Goal: Information Seeking & Learning: Learn about a topic

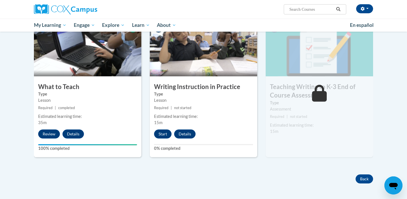
scroll to position [287, 0]
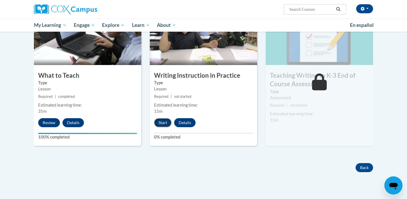
click at [161, 122] on button "Start" at bounding box center [163, 122] width 18 height 9
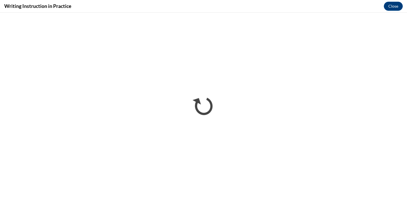
scroll to position [0, 0]
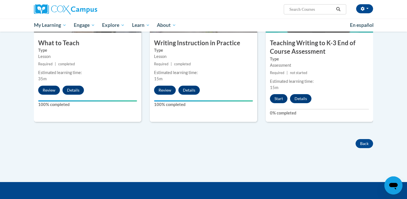
scroll to position [322, 0]
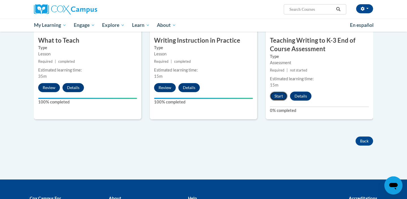
click at [276, 94] on button "Start" at bounding box center [279, 96] width 18 height 9
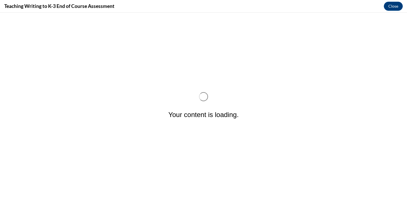
scroll to position [0, 0]
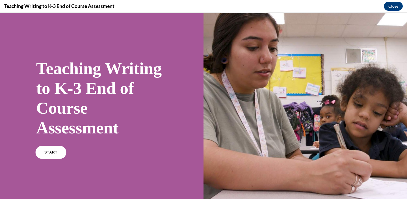
click at [44, 154] on link "START" at bounding box center [50, 152] width 31 height 13
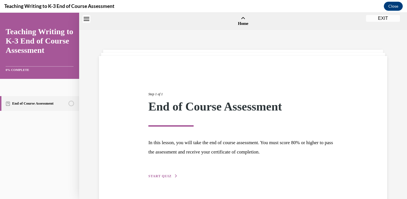
scroll to position [18, 0]
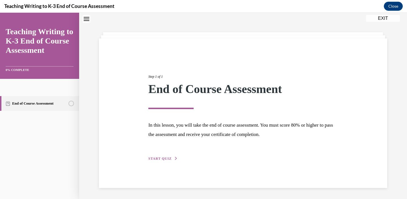
click at [171, 158] on span "START QUIZ" at bounding box center [160, 159] width 23 height 4
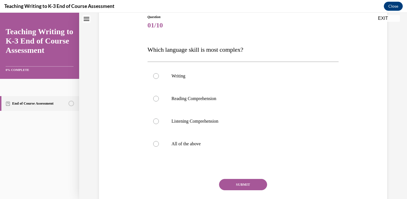
scroll to position [64, 0]
click at [155, 78] on div at bounding box center [156, 77] width 6 height 6
click at [155, 78] on input "Writing" at bounding box center [156, 77] width 6 height 6
radio input "true"
click at [202, 148] on label "All of the above" at bounding box center [244, 144] width 192 height 23
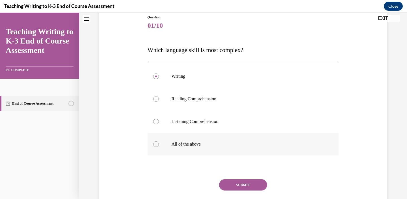
click at [159, 147] on input "All of the above" at bounding box center [156, 144] width 6 height 6
radio input "true"
click at [240, 187] on button "SUBMIT" at bounding box center [243, 184] width 48 height 11
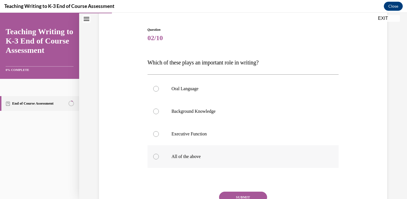
scroll to position [49, 0]
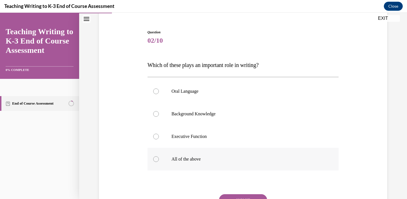
click at [154, 158] on div at bounding box center [156, 159] width 6 height 6
click at [154, 158] on input "All of the above" at bounding box center [156, 159] width 6 height 6
radio input "true"
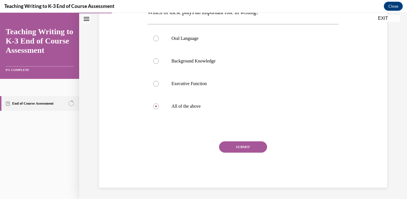
click at [229, 149] on button "SUBMIT" at bounding box center [243, 146] width 48 height 11
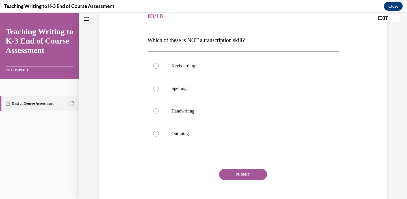
scroll to position [74, 0]
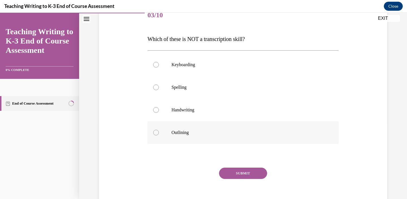
click at [182, 134] on p "Outlining" at bounding box center [248, 133] width 153 height 6
click at [159, 134] on input "Outlining" at bounding box center [156, 133] width 6 height 6
radio input "true"
click at [241, 175] on button "SUBMIT" at bounding box center [243, 173] width 48 height 11
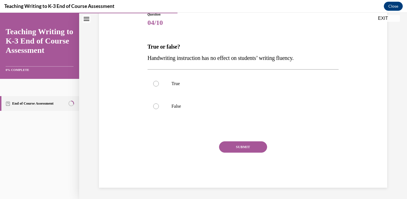
scroll to position [63, 0]
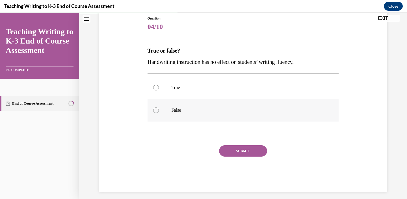
click at [167, 113] on label "False" at bounding box center [244, 110] width 192 height 23
click at [159, 113] on input "False" at bounding box center [156, 111] width 6 height 6
radio input "true"
click at [235, 151] on button "SUBMIT" at bounding box center [243, 150] width 48 height 11
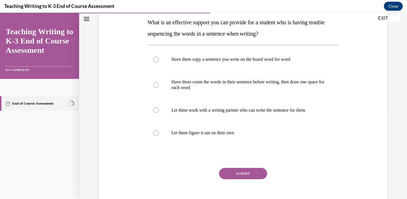
scroll to position [88, 0]
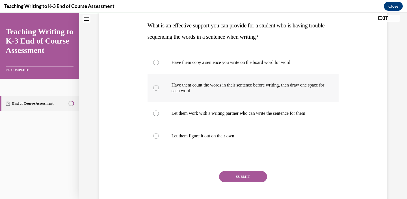
click at [155, 88] on div at bounding box center [156, 88] width 6 height 6
click at [155, 88] on input "Have them count the words in their sentence before writing, then draw one space…" at bounding box center [156, 88] width 6 height 6
radio input "true"
click at [235, 175] on button "SUBMIT" at bounding box center [243, 176] width 48 height 11
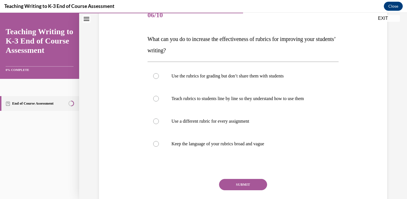
scroll to position [75, 0]
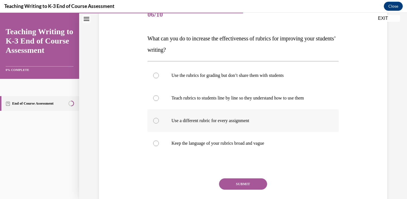
click at [156, 119] on div at bounding box center [156, 121] width 6 height 6
click at [156, 119] on input "Use a different rubric for every assignment" at bounding box center [156, 121] width 6 height 6
radio input "true"
click at [232, 182] on button "SUBMIT" at bounding box center [243, 184] width 48 height 11
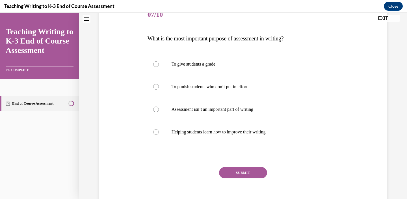
scroll to position [63, 0]
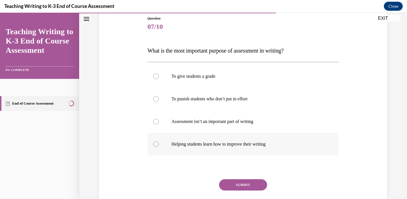
click at [206, 145] on p "Helping students learn how to improve their writing" at bounding box center [248, 144] width 153 height 6
click at [159, 145] on input "Helping students learn how to improve their writing" at bounding box center [156, 144] width 6 height 6
radio input "true"
click at [246, 183] on button "SUBMIT" at bounding box center [243, 184] width 48 height 11
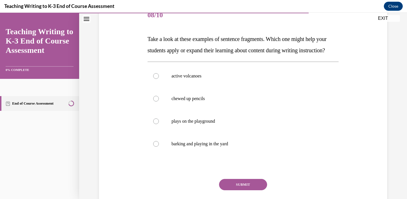
scroll to position [75, 0]
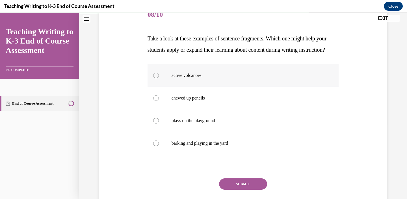
click at [185, 78] on p "active volcanoes" at bounding box center [248, 76] width 153 height 6
click at [159, 78] on input "active volcanoes" at bounding box center [156, 76] width 6 height 6
radio input "true"
click at [227, 190] on button "SUBMIT" at bounding box center [243, 184] width 48 height 11
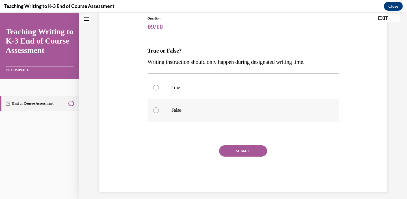
click at [162, 112] on label "False" at bounding box center [244, 110] width 192 height 23
click at [159, 112] on input "False" at bounding box center [156, 111] width 6 height 6
radio input "true"
click at [250, 153] on button "SUBMIT" at bounding box center [243, 150] width 48 height 11
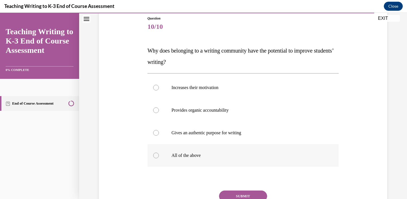
click at [197, 153] on p "All of the above" at bounding box center [248, 156] width 153 height 6
click at [159, 153] on input "All of the above" at bounding box center [156, 156] width 6 height 6
radio input "true"
click at [243, 196] on button "SUBMIT" at bounding box center [243, 196] width 48 height 11
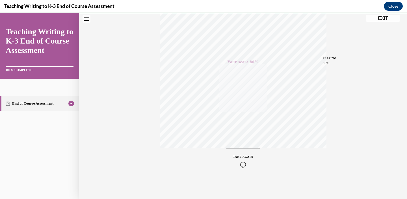
scroll to position [104, 0]
click at [388, 17] on button "EXIT" at bounding box center [383, 18] width 34 height 7
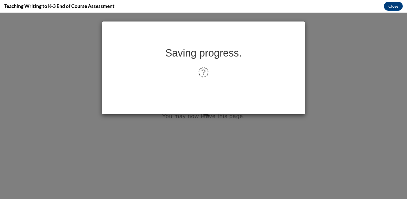
scroll to position [0, 0]
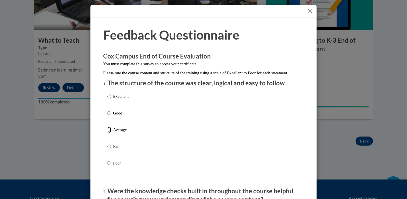
click at [108, 133] on input "Average" at bounding box center [110, 130] width 4 height 6
radio input "true"
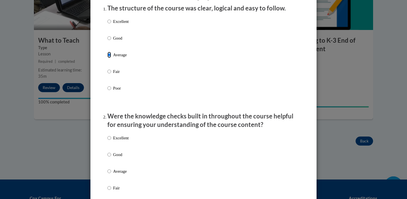
scroll to position [78, 0]
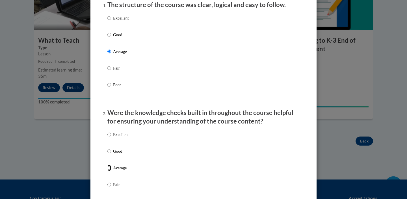
click at [109, 171] on input "Average" at bounding box center [110, 168] width 4 height 6
radio input "true"
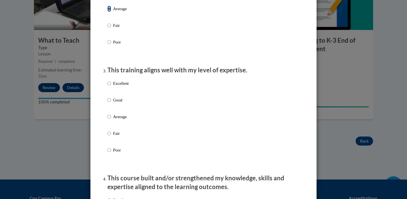
scroll to position [240, 0]
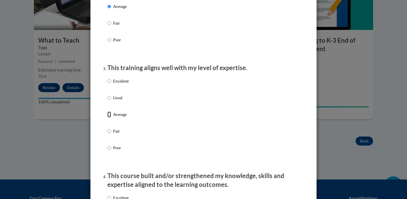
click at [108, 118] on input "Average" at bounding box center [110, 114] width 4 height 6
radio input "true"
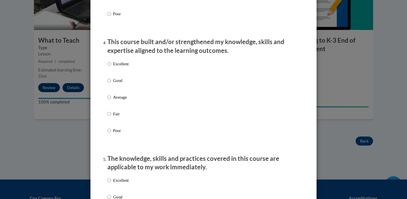
scroll to position [374, 0]
click at [110, 101] on input "Average" at bounding box center [110, 97] width 4 height 6
radio input "true"
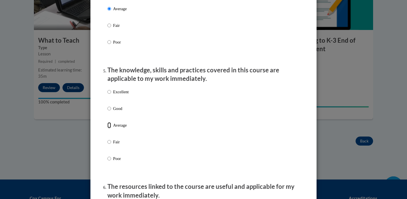
click at [109, 128] on input "Average" at bounding box center [110, 125] width 4 height 6
radio input "true"
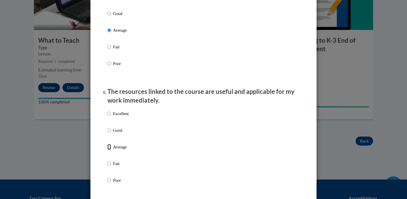
click at [109, 150] on input "Average" at bounding box center [110, 147] width 4 height 6
radio input "true"
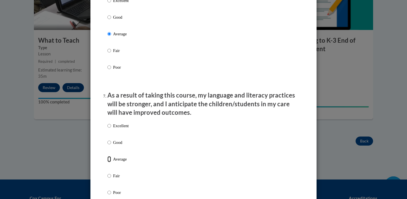
click at [108, 162] on input "Average" at bounding box center [110, 159] width 4 height 6
radio input "true"
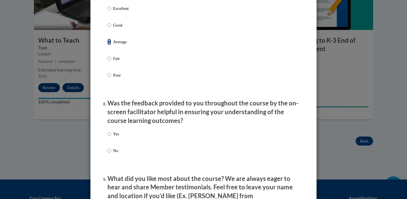
scroll to position [792, 0]
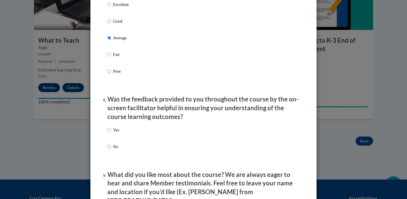
click at [108, 133] on input "Yes" at bounding box center [110, 130] width 4 height 6
radio input "true"
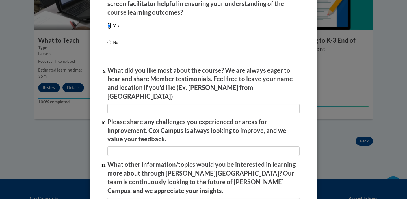
scroll to position [899, 0]
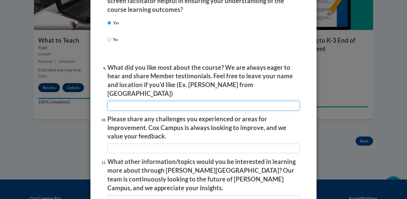
click at [117, 101] on input "textbox" at bounding box center [204, 106] width 192 height 10
type input "examples"
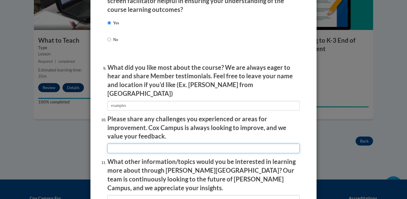
click at [118, 149] on input "textbox" at bounding box center [204, 149] width 192 height 10
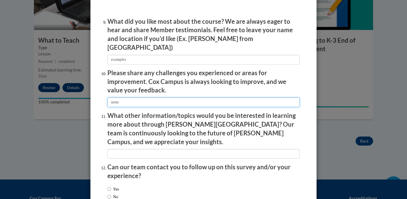
scroll to position [949, 0]
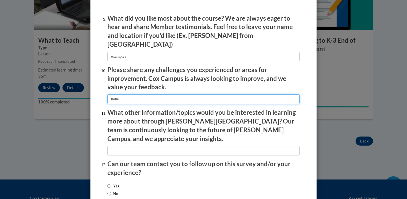
type input "none"
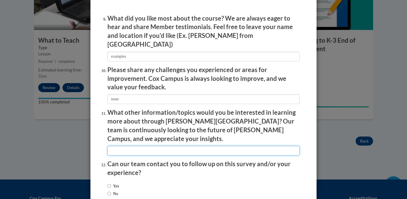
click at [125, 146] on input "textbox" at bounding box center [204, 151] width 192 height 10
type input "none"
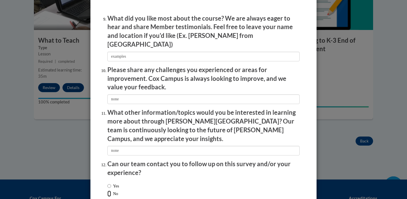
click at [108, 191] on input "No" at bounding box center [110, 194] width 4 height 6
radio input "true"
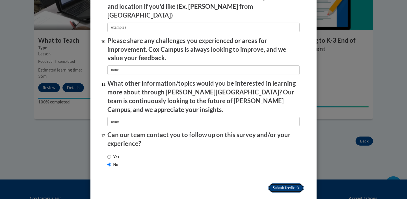
click at [293, 184] on input "Submit feedback" at bounding box center [286, 188] width 36 height 9
